Goal: Information Seeking & Learning: Learn about a topic

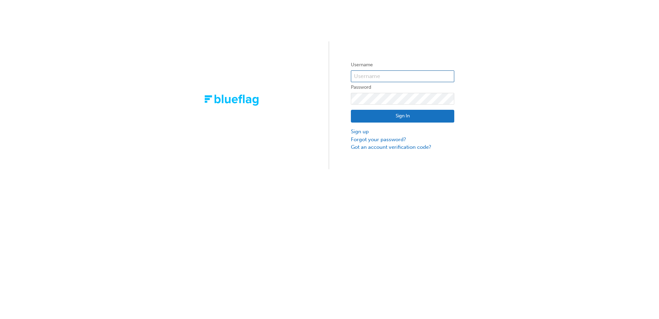
type input "bf.[PERSON_NAME].[PERSON_NAME]"
click at [397, 121] on button "Sign In" at bounding box center [402, 116] width 103 height 13
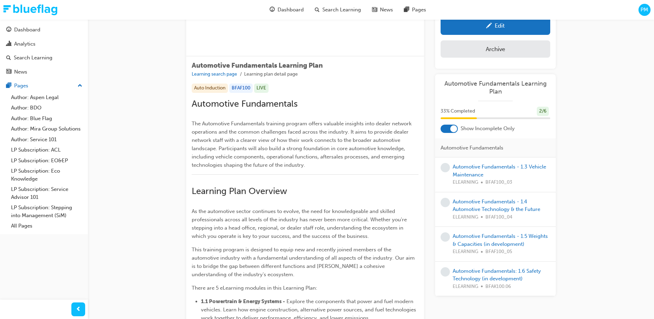
scroll to position [34, 0]
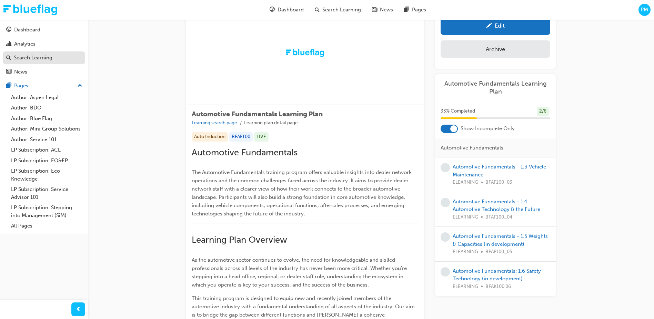
click at [36, 63] on link "Search Learning" at bounding box center [44, 57] width 82 height 13
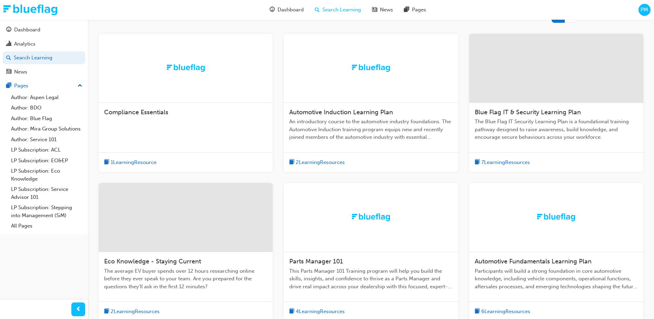
scroll to position [172, 0]
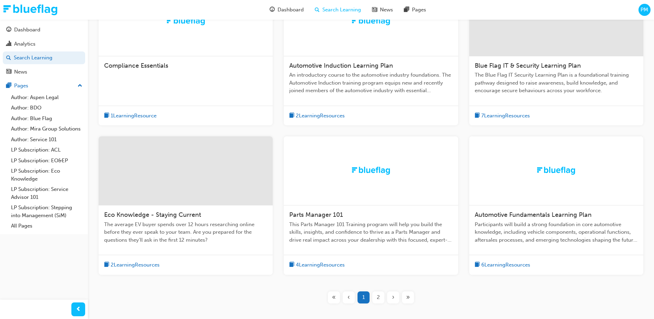
click at [377, 294] on div "2" at bounding box center [378, 297] width 12 height 12
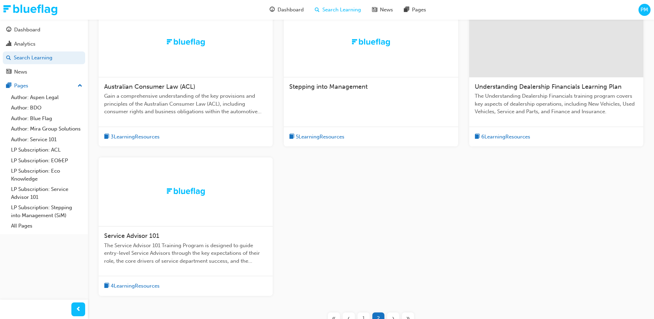
scroll to position [69, 0]
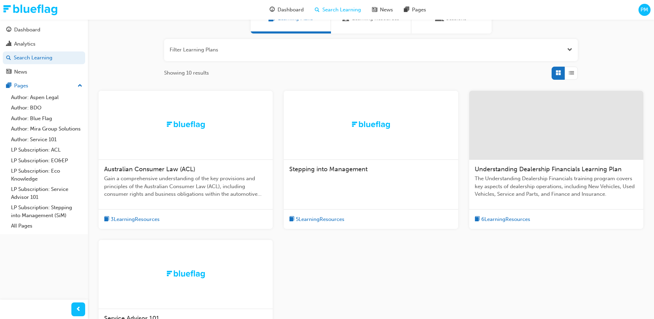
click at [535, 169] on span "Understanding Dealership Financials Learning Plan" at bounding box center [548, 169] width 147 height 8
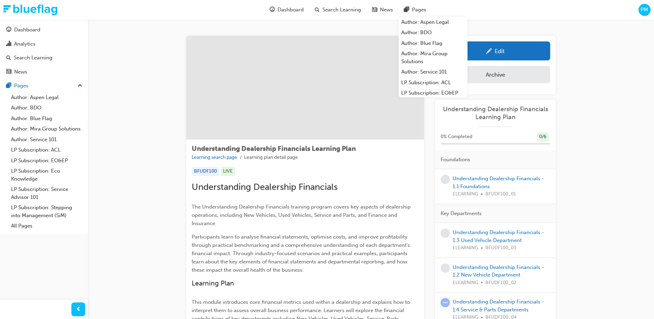
click at [592, 113] on div "Understanding Dealership Financials Learning Plan Learning search page Learning…" at bounding box center [371, 317] width 566 height 596
click at [592, 188] on div "Understanding Dealership Financials Learning Plan Learning search page Learning…" at bounding box center [371, 317] width 566 height 596
click at [608, 81] on div "Understanding Dealership Financials Learning Plan Learning search page Learning…" at bounding box center [371, 317] width 566 height 596
click at [605, 67] on div "Understanding Dealership Financials Learning Plan Learning search page Learning…" at bounding box center [371, 317] width 566 height 596
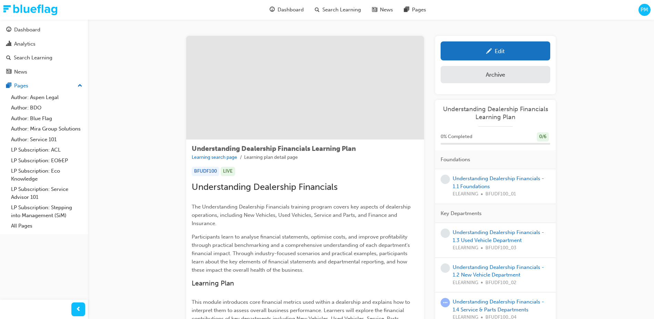
click at [299, 23] on div "Understanding Dealership Financials Learning Plan Learning search page Learning…" at bounding box center [371, 317] width 414 height 596
click at [148, 100] on div "Understanding Dealership Financials Learning Plan Learning search page Learning…" at bounding box center [371, 317] width 566 height 596
click at [140, 140] on div "Understanding Dealership Financials Learning Plan Learning search page Learning…" at bounding box center [371, 317] width 566 height 596
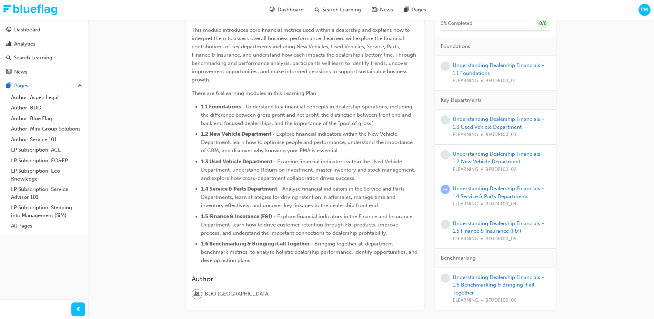
scroll to position [313, 0]
